Goal: Task Accomplishment & Management: Manage account settings

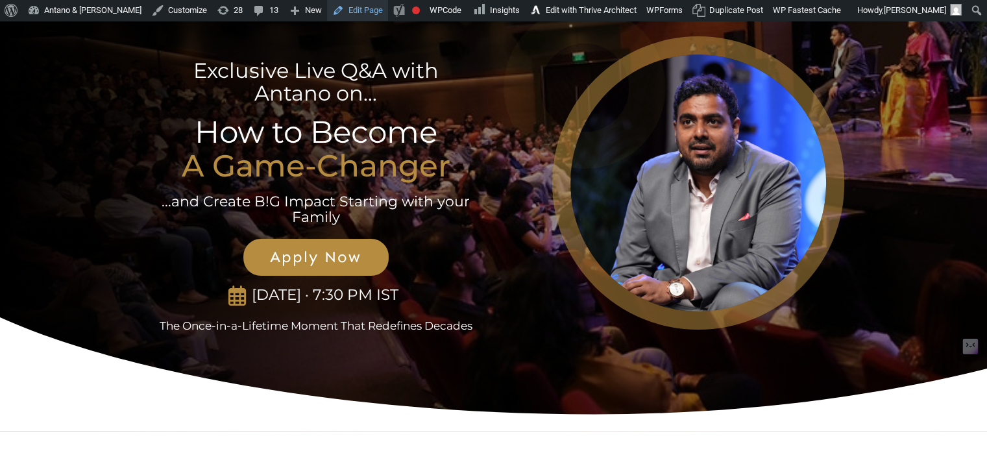
click at [327, 12] on link "Edit Page" at bounding box center [357, 10] width 61 height 21
